Goal: Check status: Check status

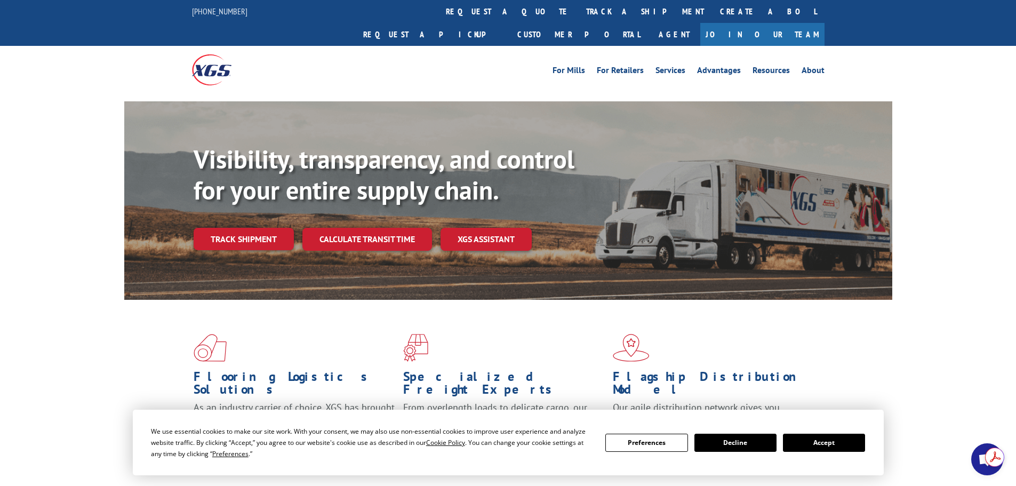
drag, startPoint x: 834, startPoint y: 438, endPoint x: 832, endPoint y: 444, distance: 6.0
click at [832, 443] on button "Accept" at bounding box center [824, 443] width 82 height 18
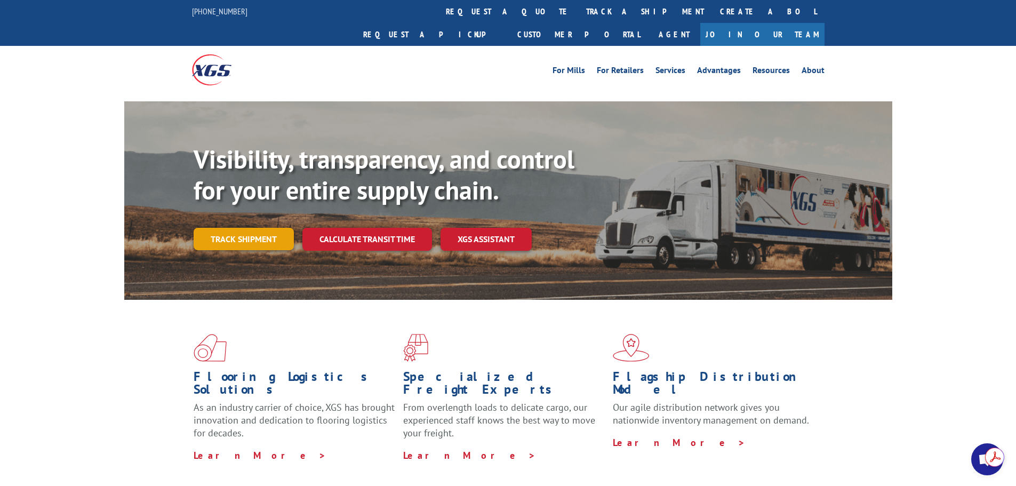
click at [267, 228] on link "Track shipment" at bounding box center [244, 239] width 100 height 22
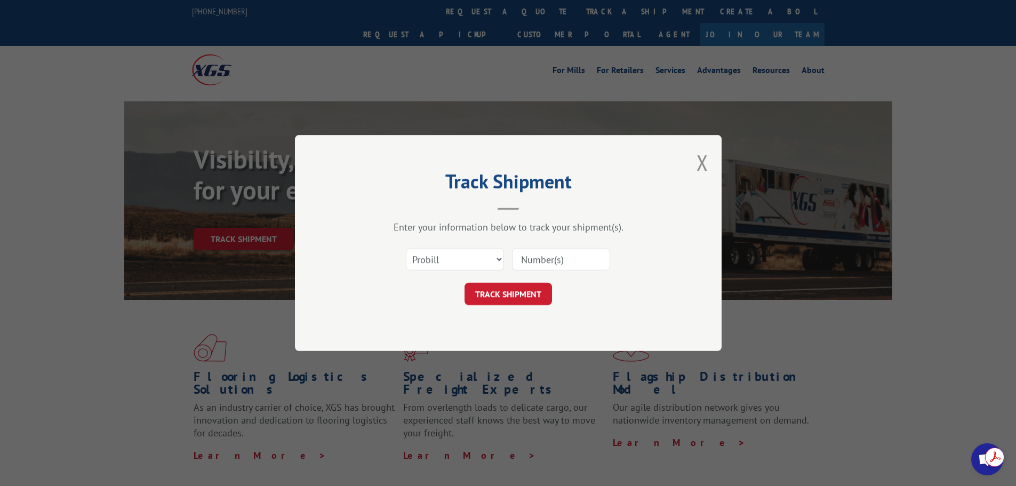
click at [539, 259] on input at bounding box center [561, 259] width 98 height 22
click at [467, 259] on select "Select category... Probill BOL PO" at bounding box center [455, 259] width 98 height 22
select select "bol"
click at [406, 248] on select "Select category... Probill BOL PO" at bounding box center [455, 259] width 98 height 22
drag, startPoint x: 533, startPoint y: 258, endPoint x: 547, endPoint y: 260, distance: 14.0
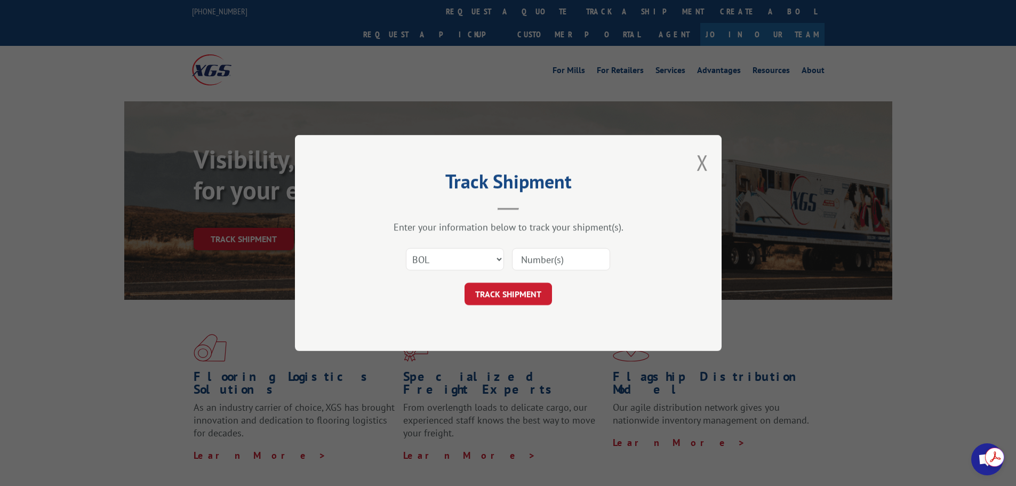
click at [536, 257] on input at bounding box center [561, 259] width 98 height 22
type input "2861652"
click at [531, 297] on button "TRACK SHIPMENT" at bounding box center [508, 294] width 87 height 22
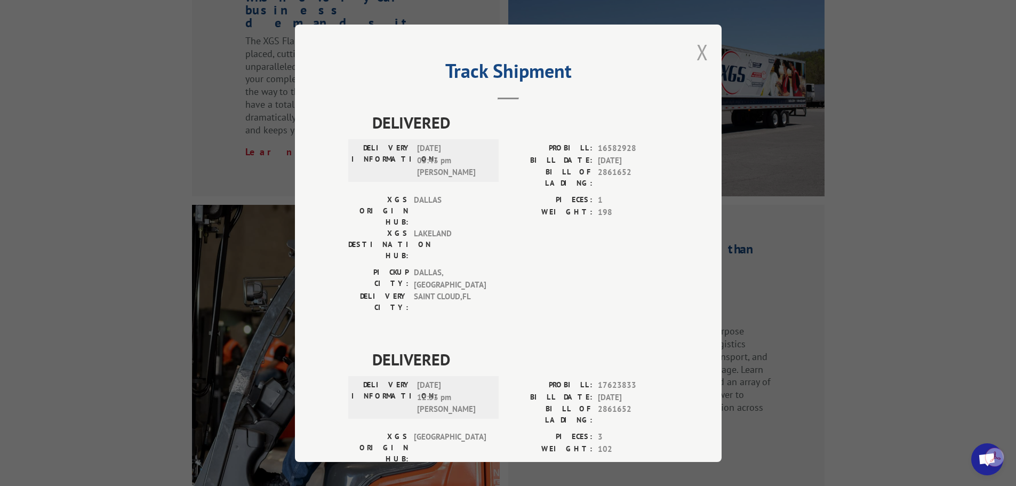
click at [698, 53] on button "Close modal" at bounding box center [703, 52] width 12 height 28
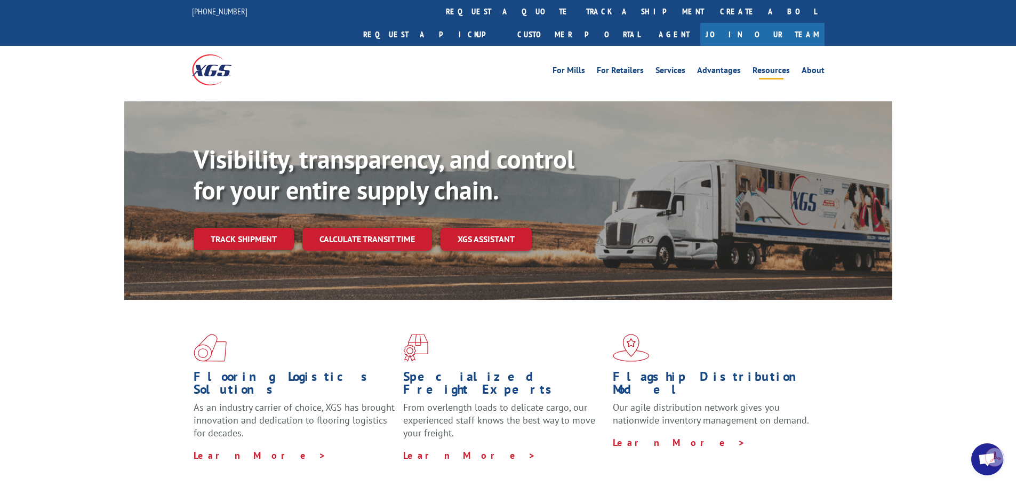
click at [768, 66] on link "Resources" at bounding box center [771, 72] width 37 height 12
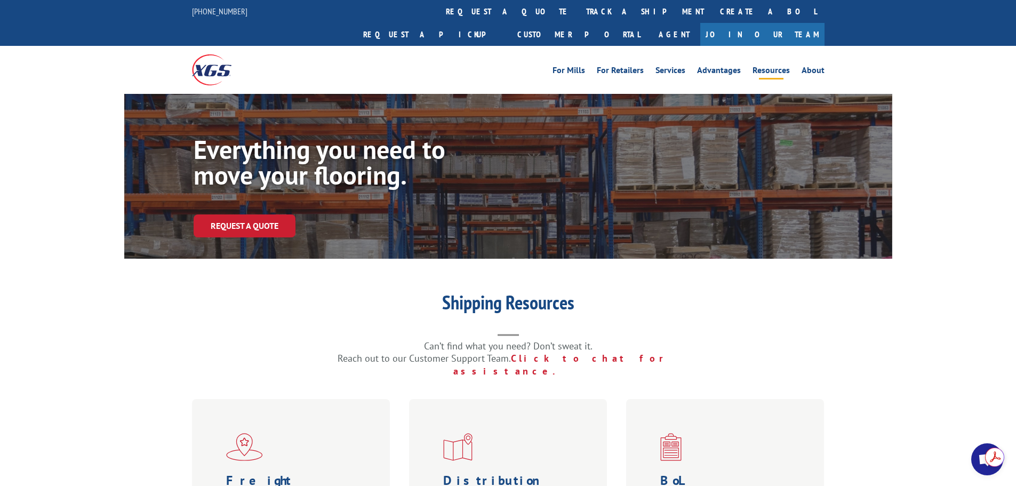
scroll to position [302, 0]
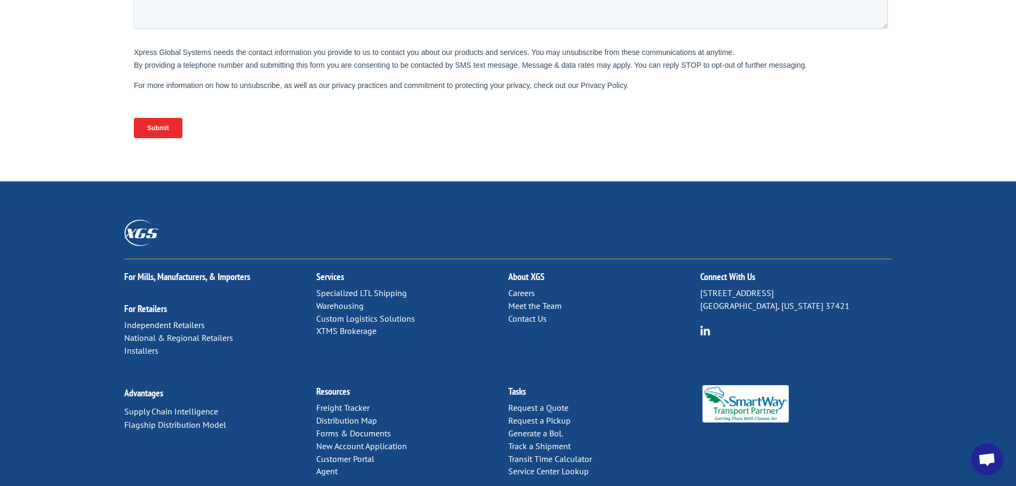
scroll to position [438, 0]
